Goal: Navigation & Orientation: Find specific page/section

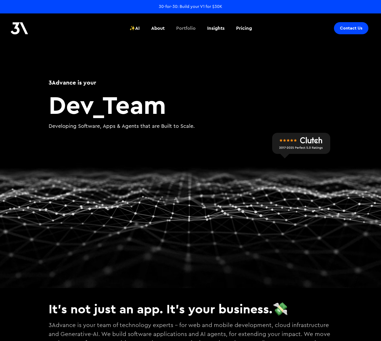
click at [183, 27] on div "Portfolio" at bounding box center [185, 28] width 19 height 7
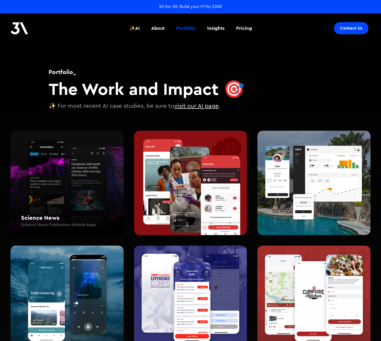
click at [86, 183] on div "Science News Science News Publication Mobile Apps" at bounding box center [67, 183] width 113 height 105
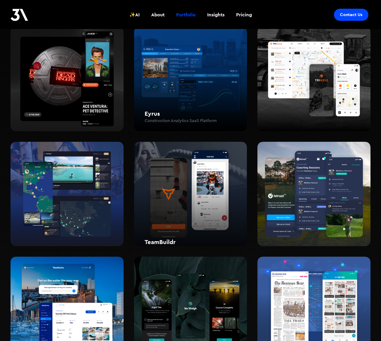
scroll to position [386, 0]
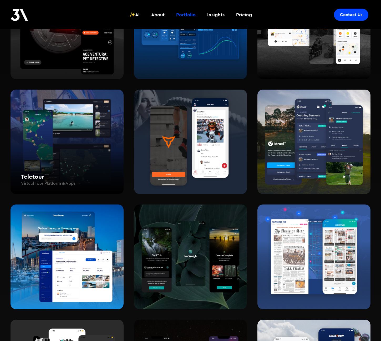
click at [103, 144] on div "Teletour Virtual Tour Platform & Apps" at bounding box center [67, 141] width 113 height 105
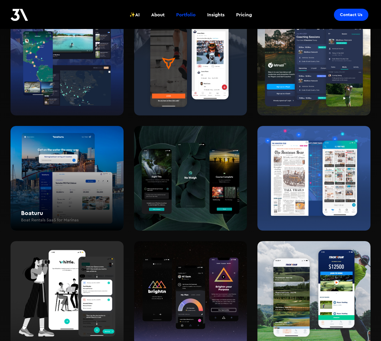
click at [94, 156] on div "Boaturu Boat Rentals SaaS for Marinas" at bounding box center [67, 178] width 113 height 105
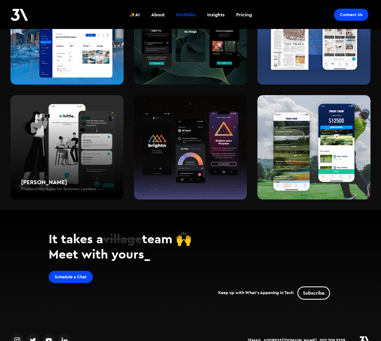
scroll to position [627, 0]
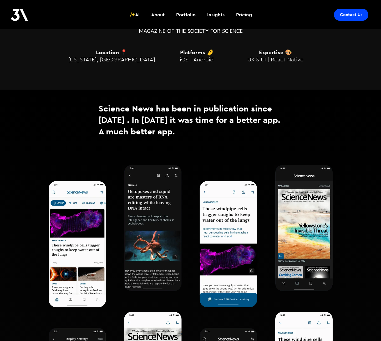
scroll to position [356, 0]
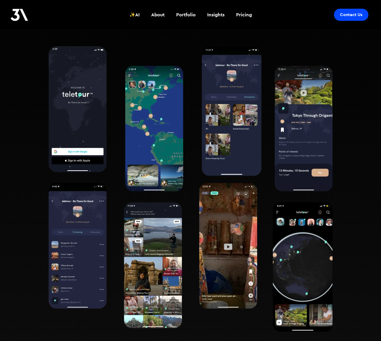
scroll to position [487, 0]
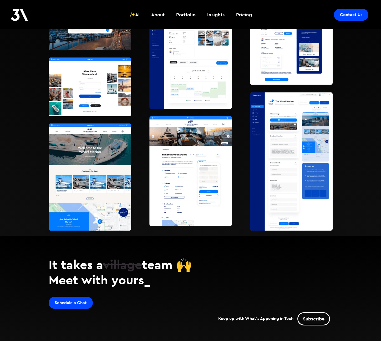
scroll to position [527, 0]
